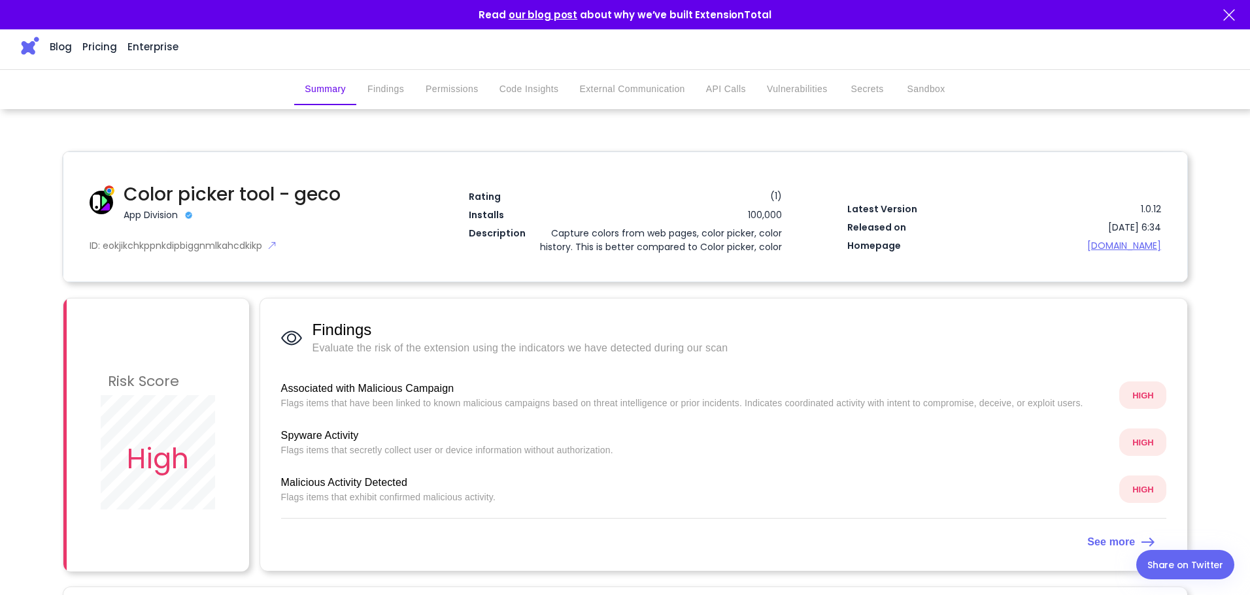
click at [448, 99] on button "Permissions" at bounding box center [452, 89] width 74 height 31
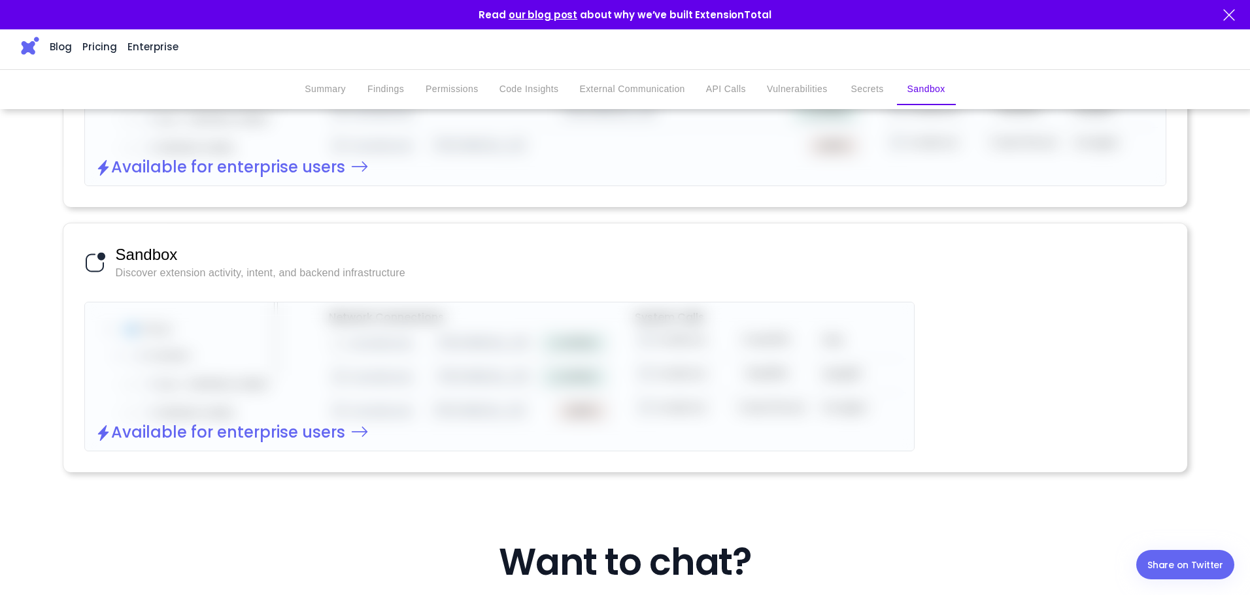
scroll to position [2487, 0]
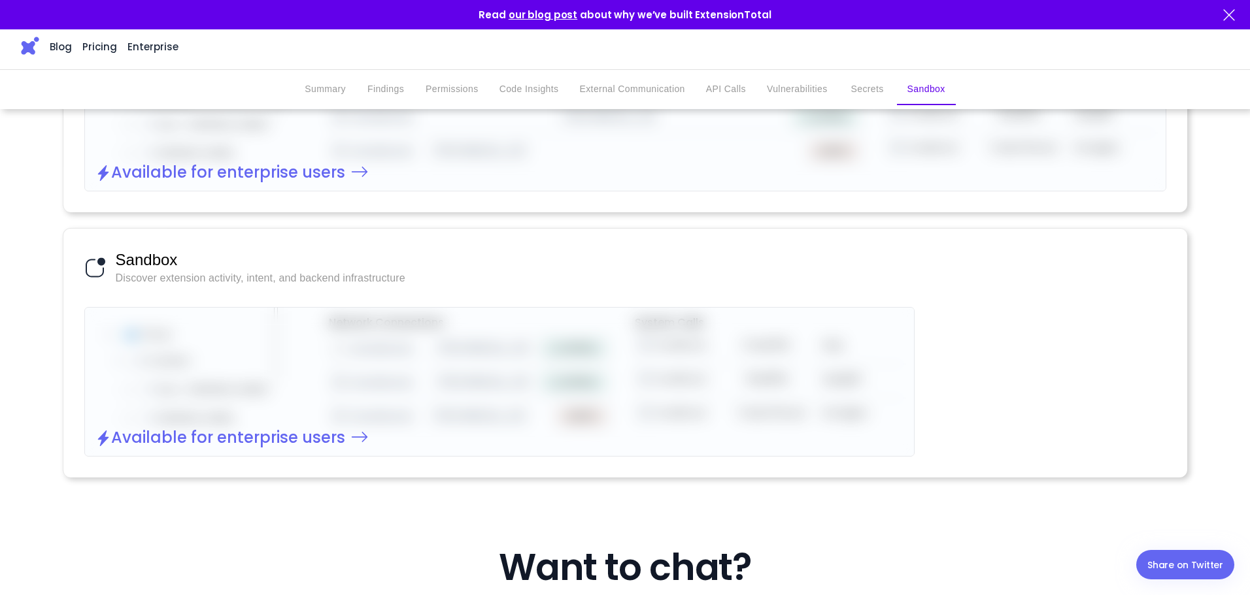
drag, startPoint x: 233, startPoint y: 442, endPoint x: 180, endPoint y: 441, distance: 53.0
click at [180, 441] on h2 "Available for enterprise users" at bounding box center [228, 440] width 234 height 18
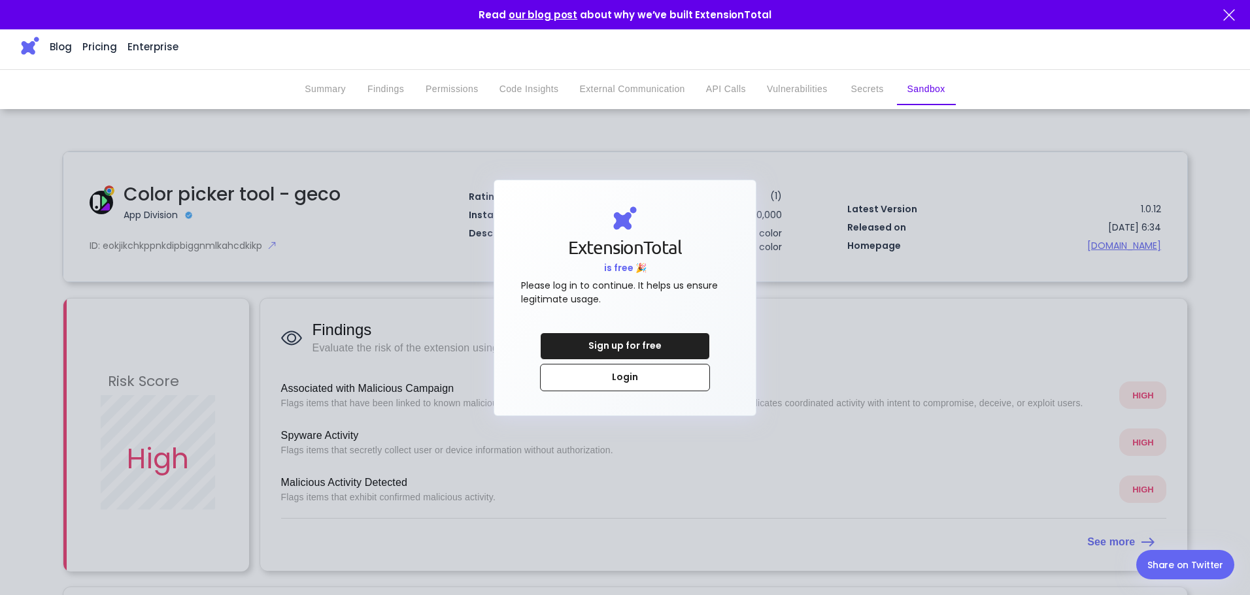
scroll to position [2487, 0]
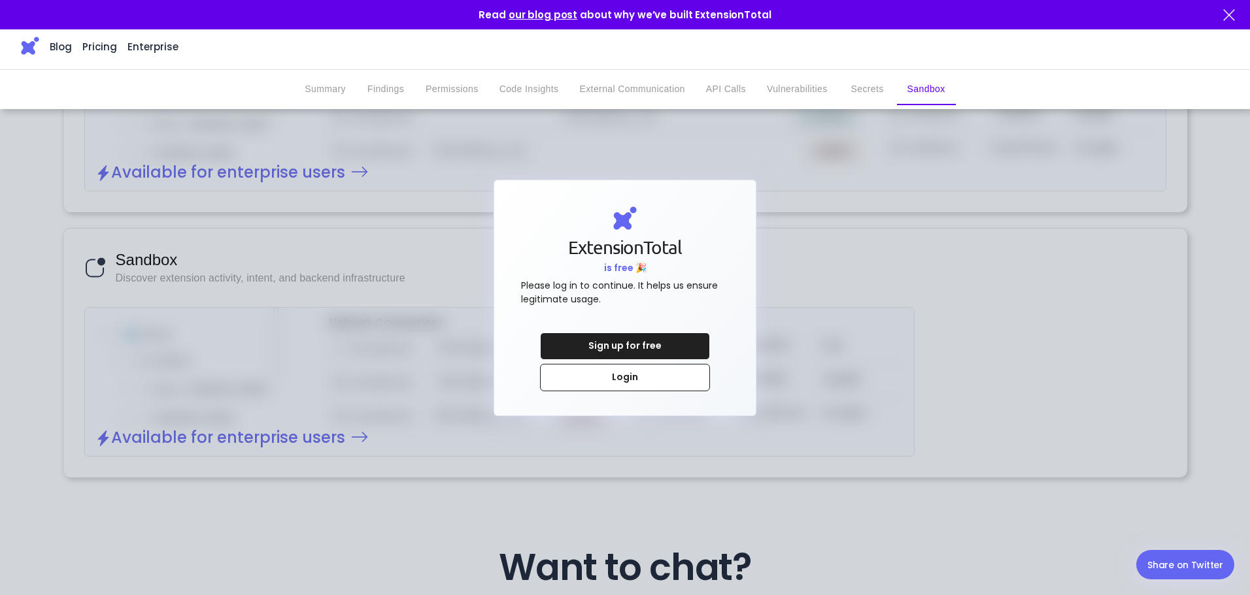
click at [843, 331] on div at bounding box center [625, 297] width 1250 height 595
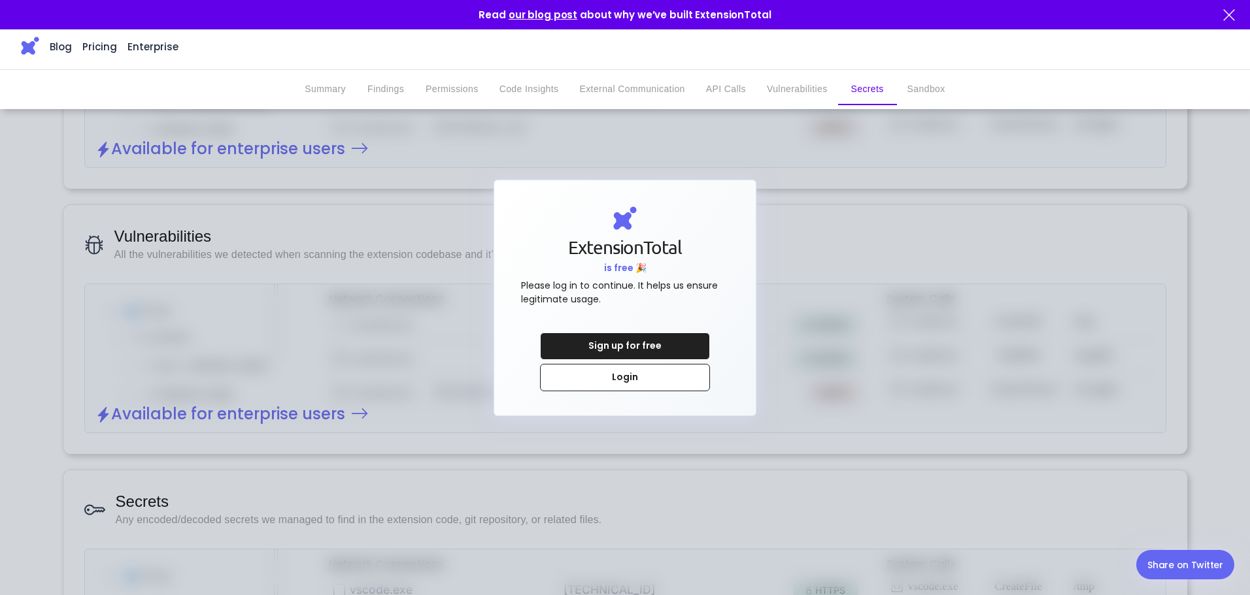
scroll to position [1768, 0]
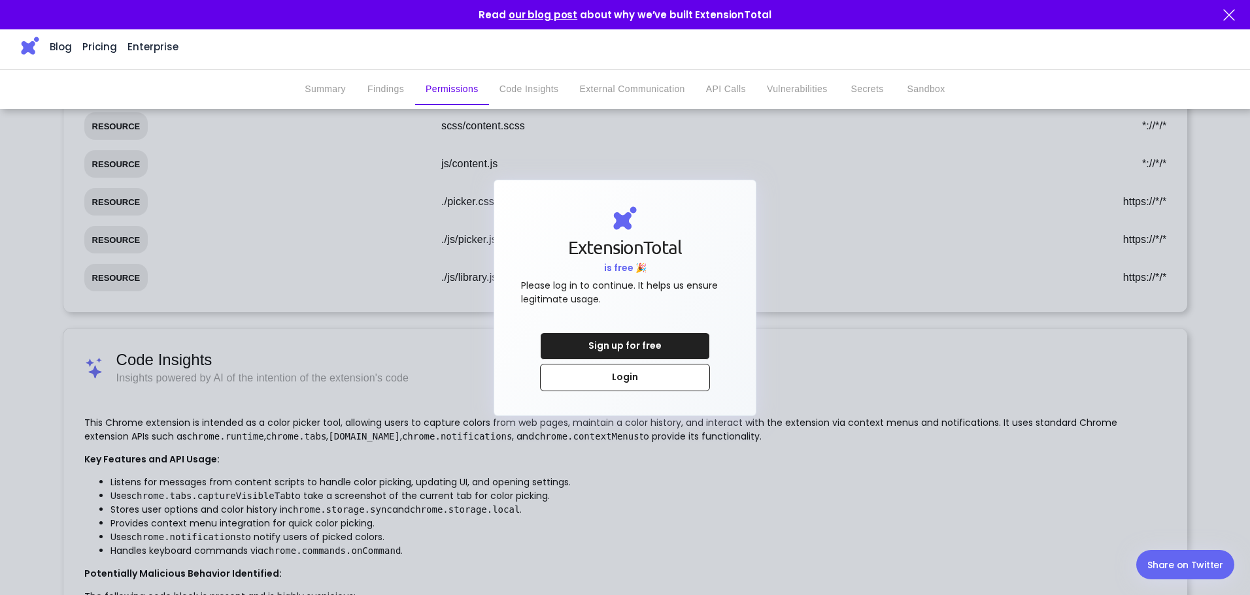
scroll to position [850, 0]
